Goal: Information Seeking & Learning: Learn about a topic

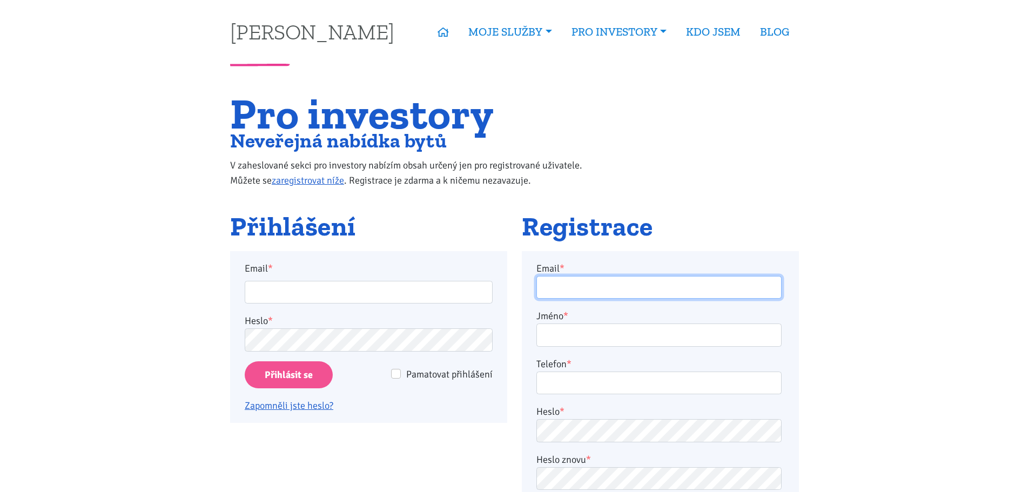
type input "peter.backo1@gmail.com"
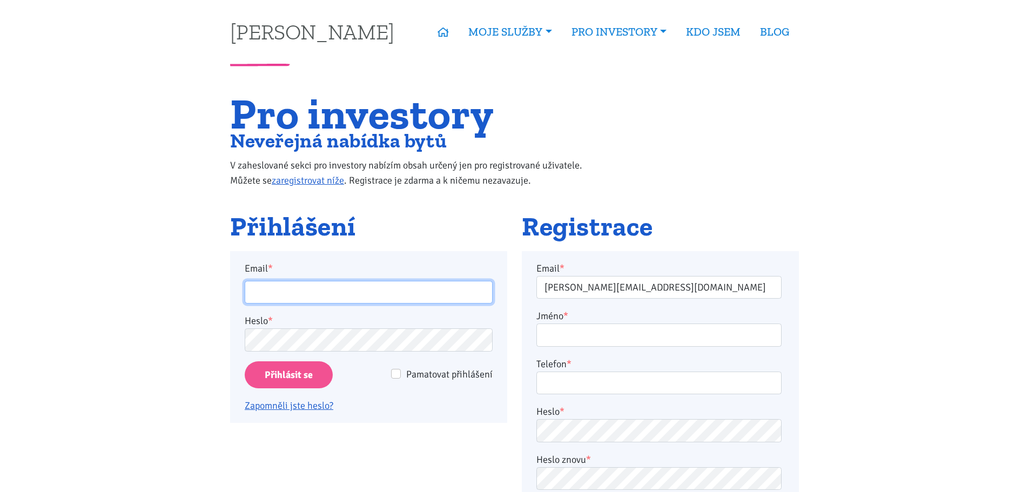
type input "peter.backo1@gmail.com"
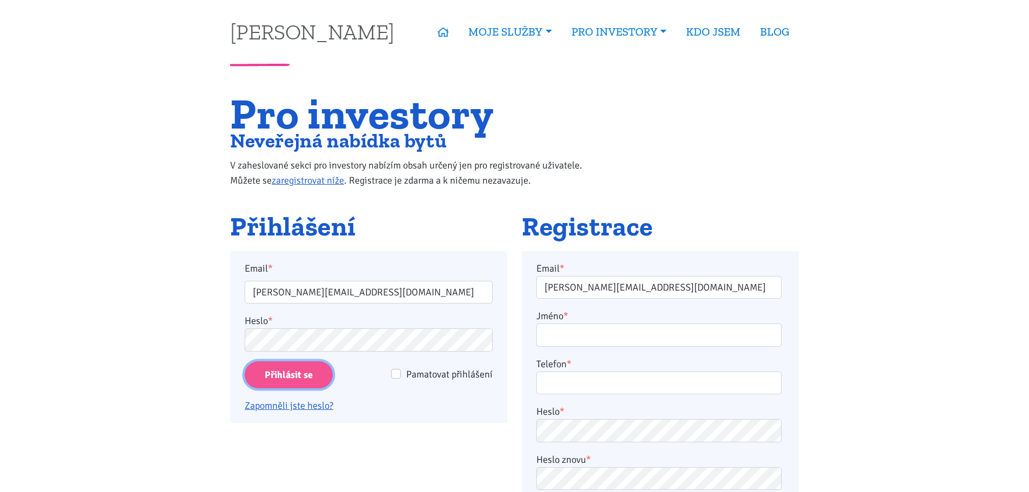
click at [308, 375] on input "Přihlásit se" at bounding box center [289, 375] width 88 height 28
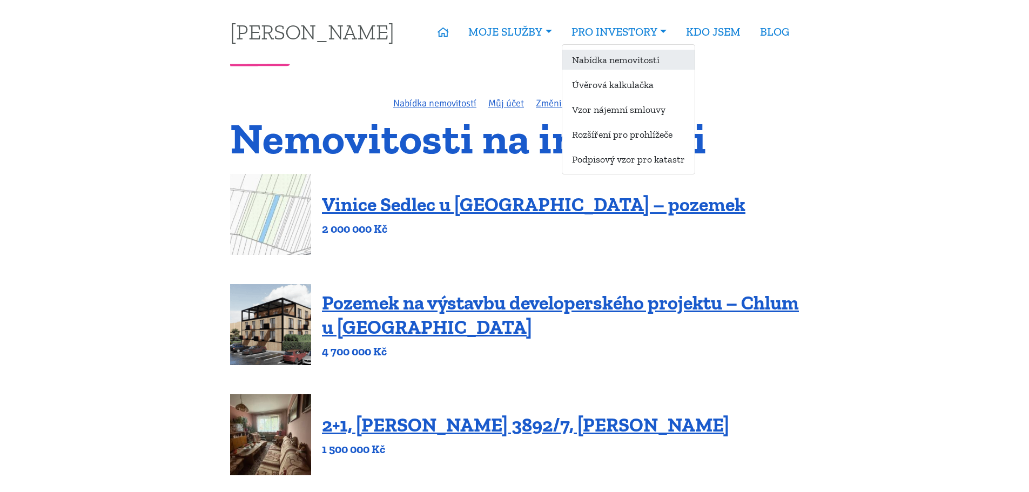
click at [606, 60] on link "Nabídka nemovitostí" at bounding box center [628, 60] width 132 height 20
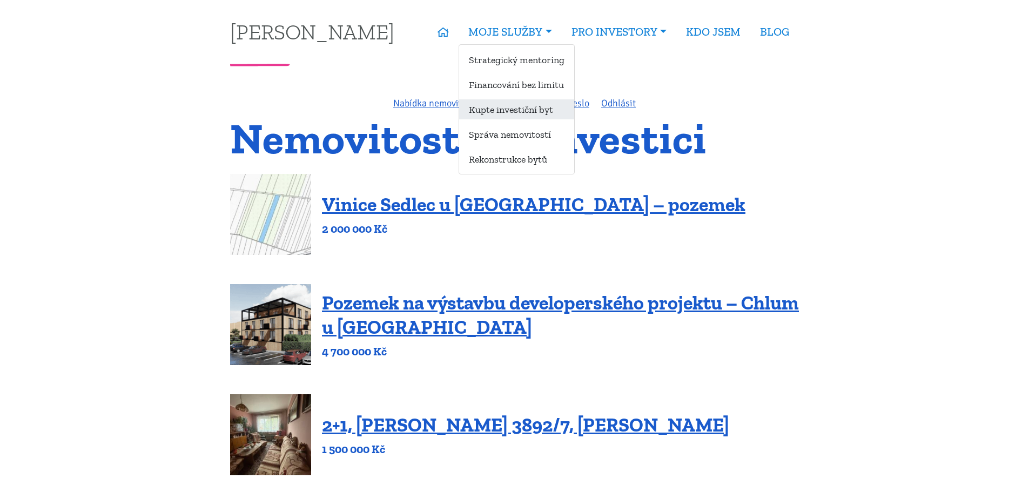
click at [506, 109] on link "Kupte investiční byt" at bounding box center [516, 109] width 115 height 20
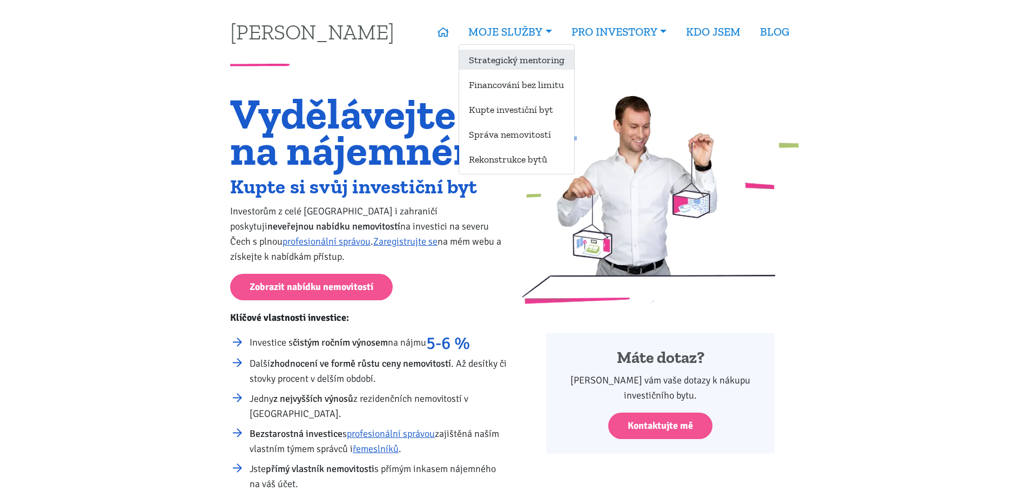
click at [508, 62] on link "Strategický mentoring" at bounding box center [516, 60] width 115 height 20
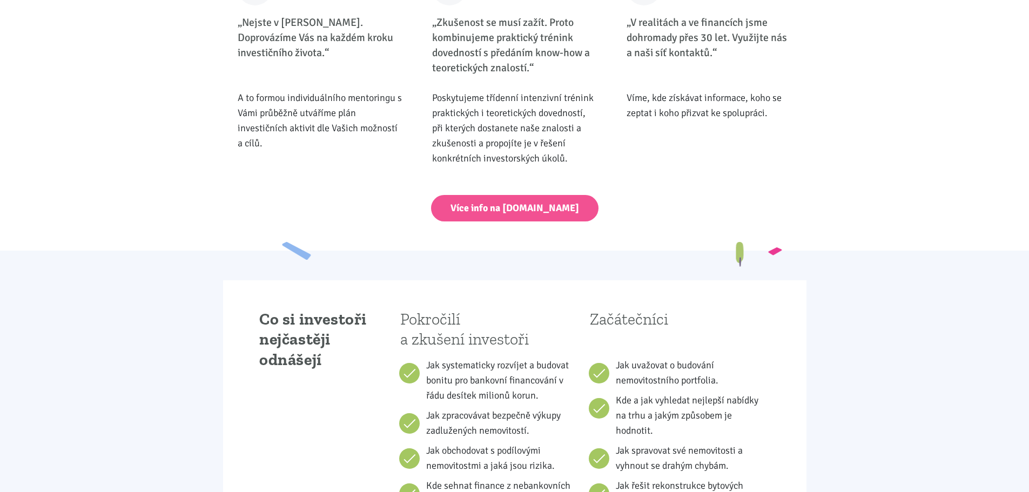
scroll to position [486, 0]
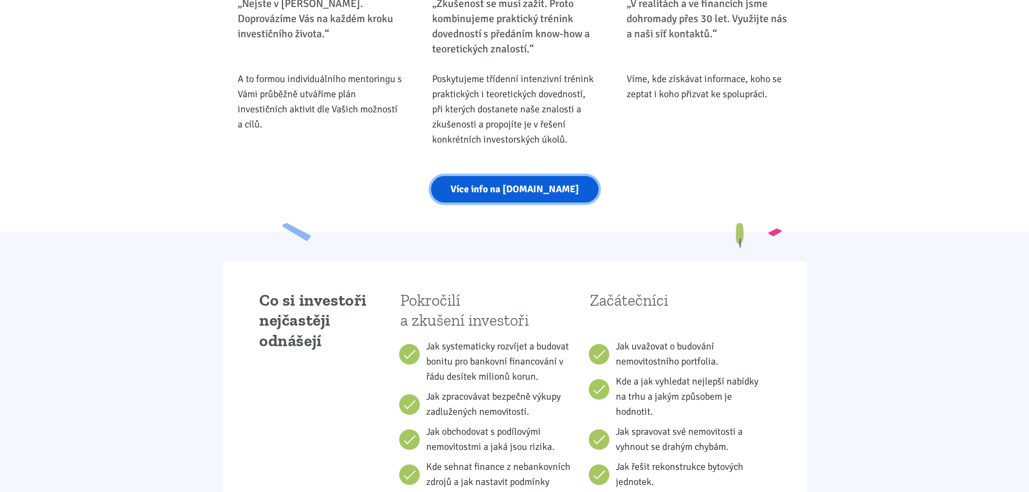
click at [518, 189] on link "Více info na strategickymentoring.cz" at bounding box center [514, 189] width 167 height 26
